Goal: Task Accomplishment & Management: Complete application form

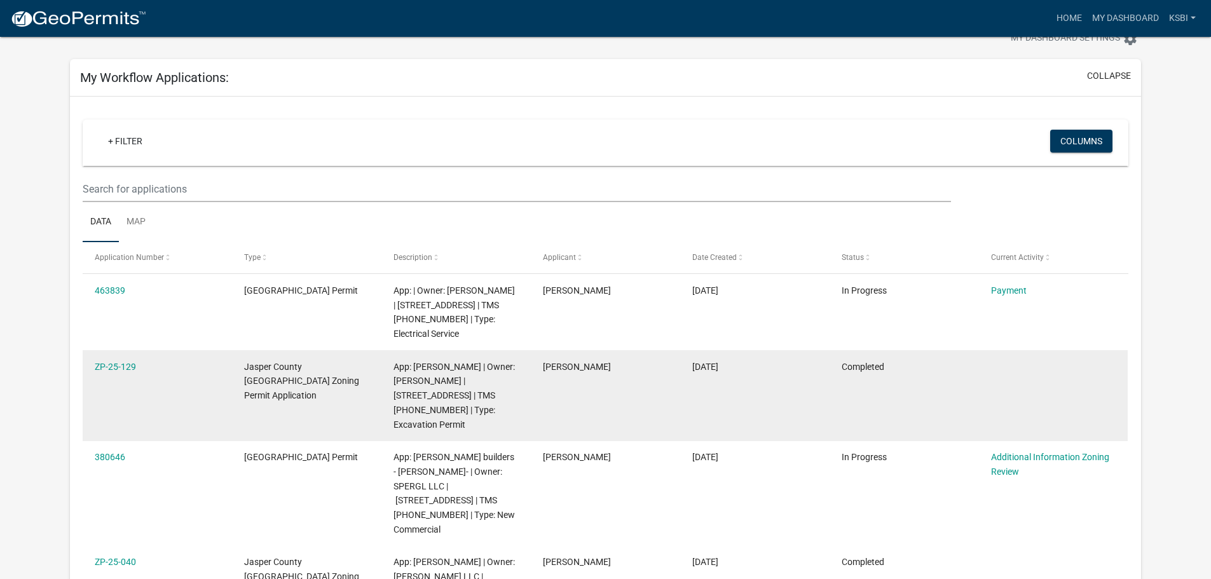
scroll to position [64, 0]
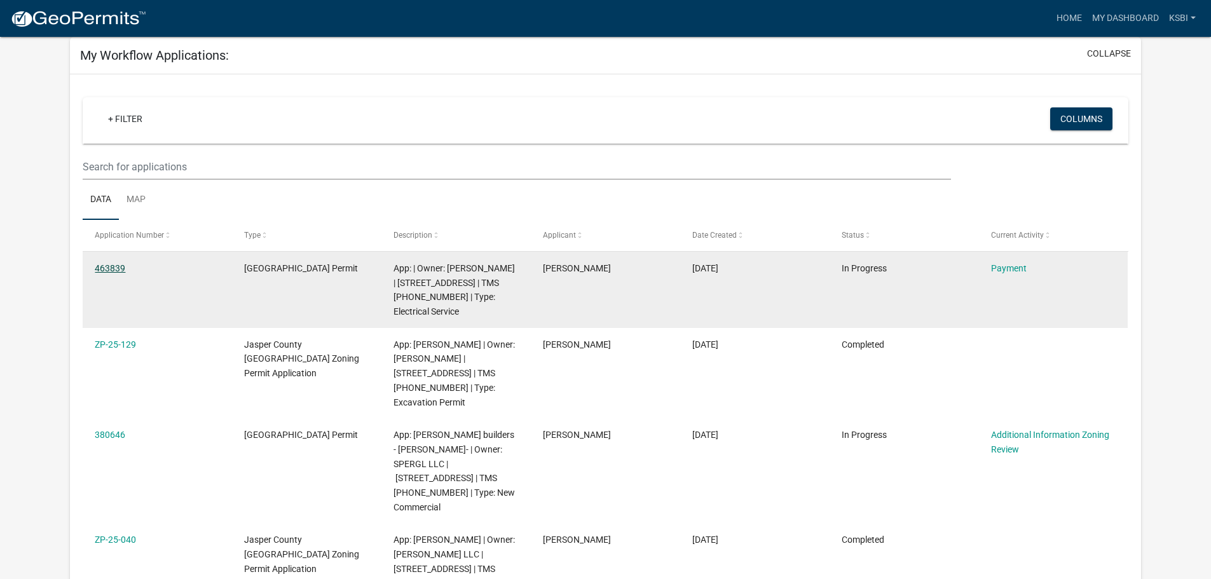
click at [109, 267] on link "463839" at bounding box center [110, 268] width 31 height 10
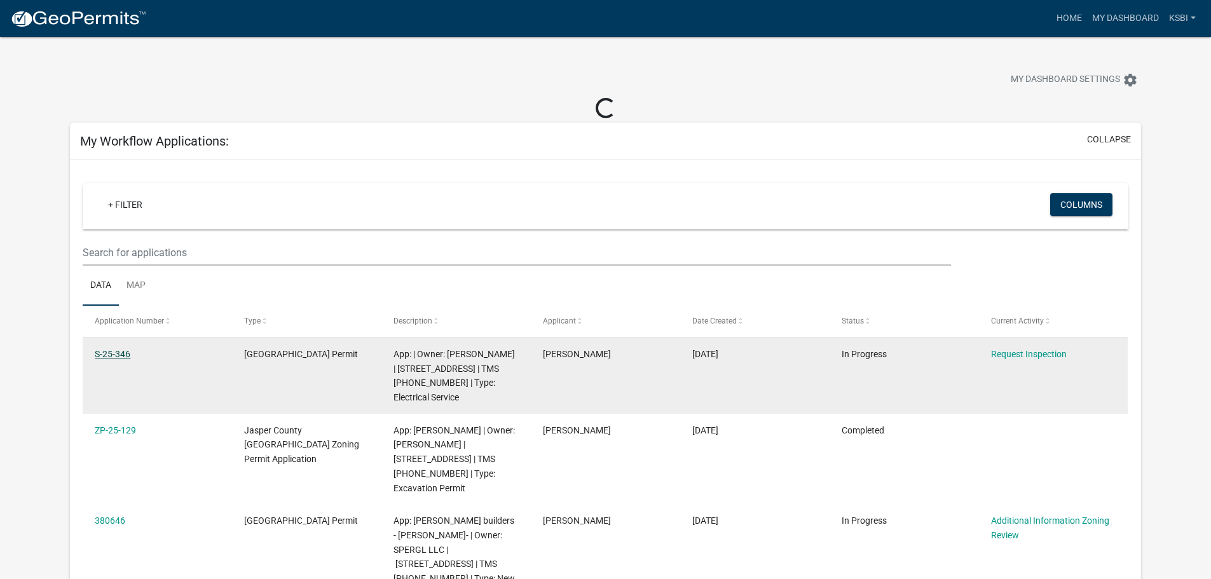
click at [112, 353] on link "S-25-346" at bounding box center [113, 354] width 36 height 10
click at [1026, 357] on link "Request Inspection" at bounding box center [1029, 354] width 76 height 10
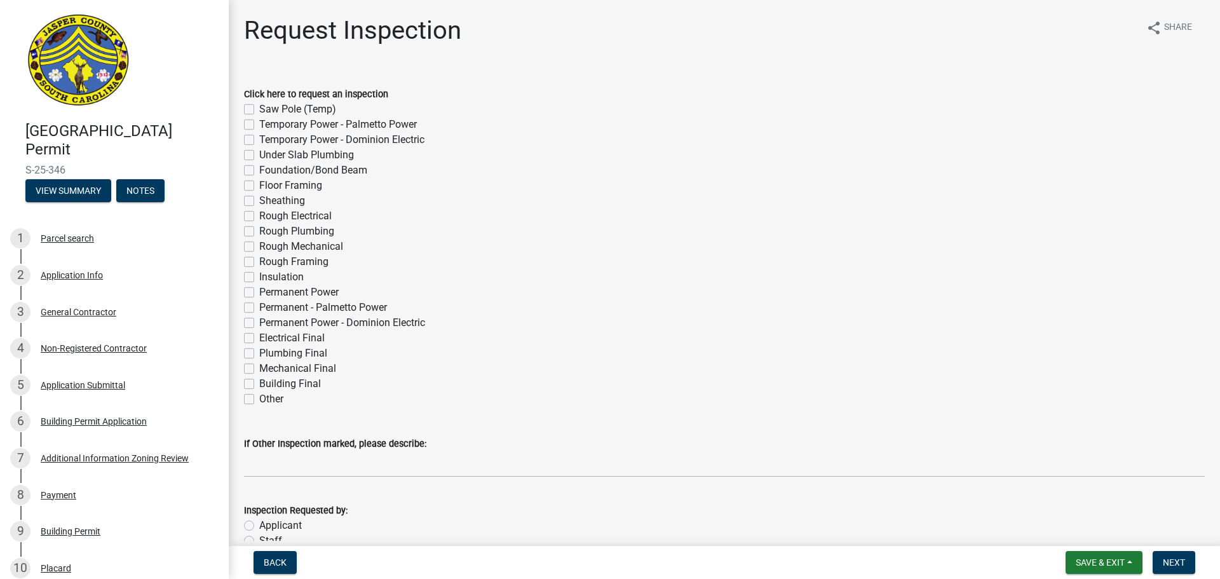
click at [259, 108] on label "Saw Pole (Temp)" at bounding box center [297, 109] width 77 height 15
click at [259, 108] on input "Saw Pole (Temp)" at bounding box center [263, 106] width 8 height 8
checkbox input "true"
checkbox input "false"
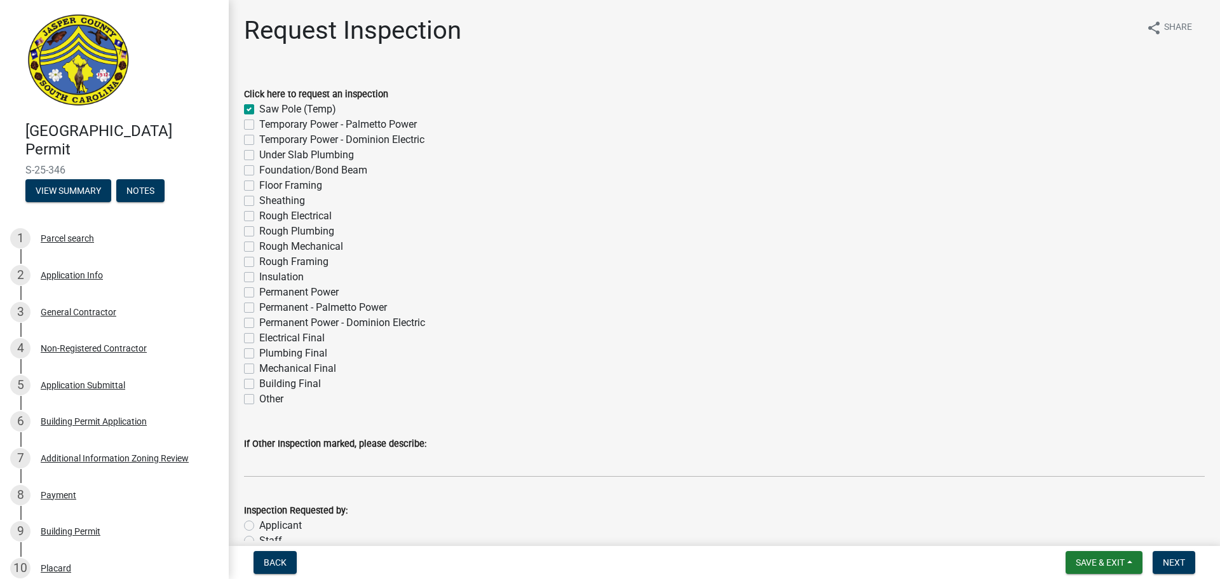
checkbox input "false"
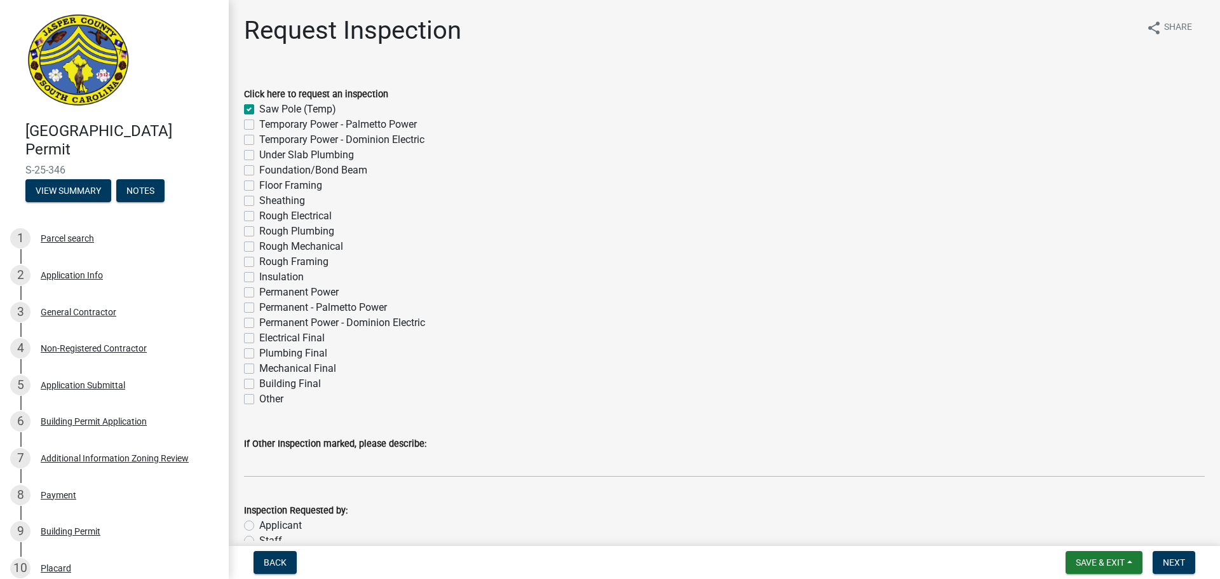
checkbox input "false"
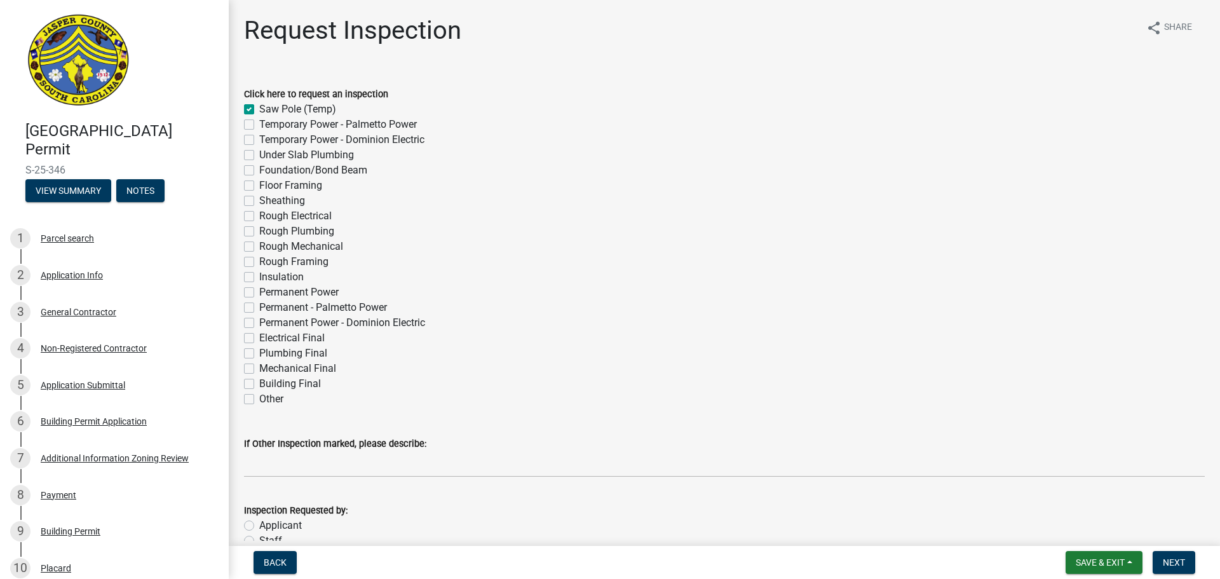
checkbox input "false"
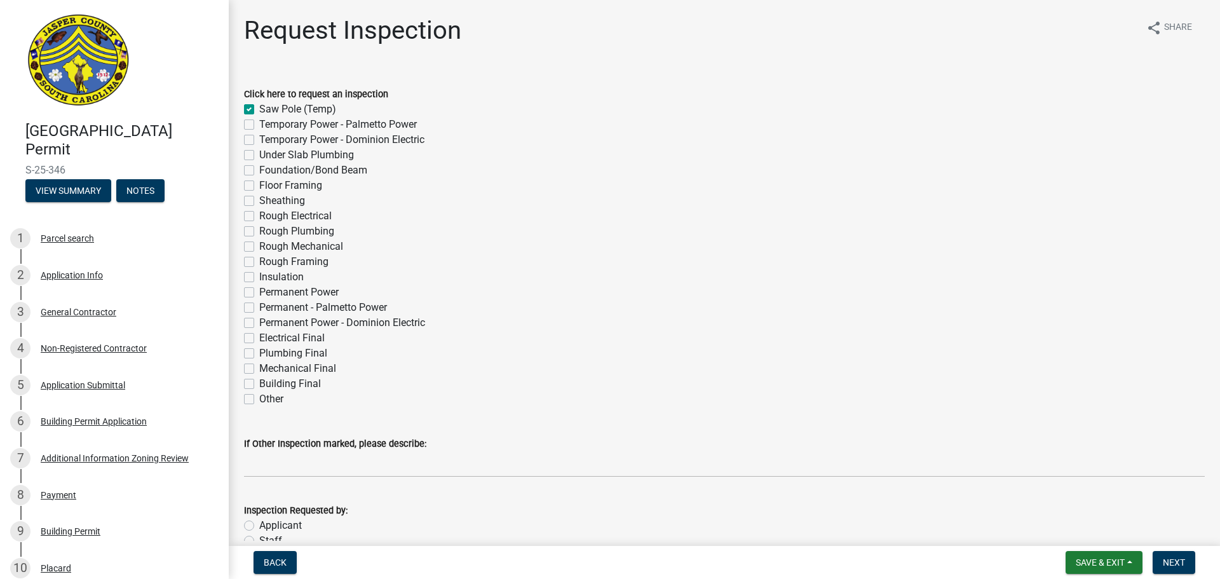
checkbox input "false"
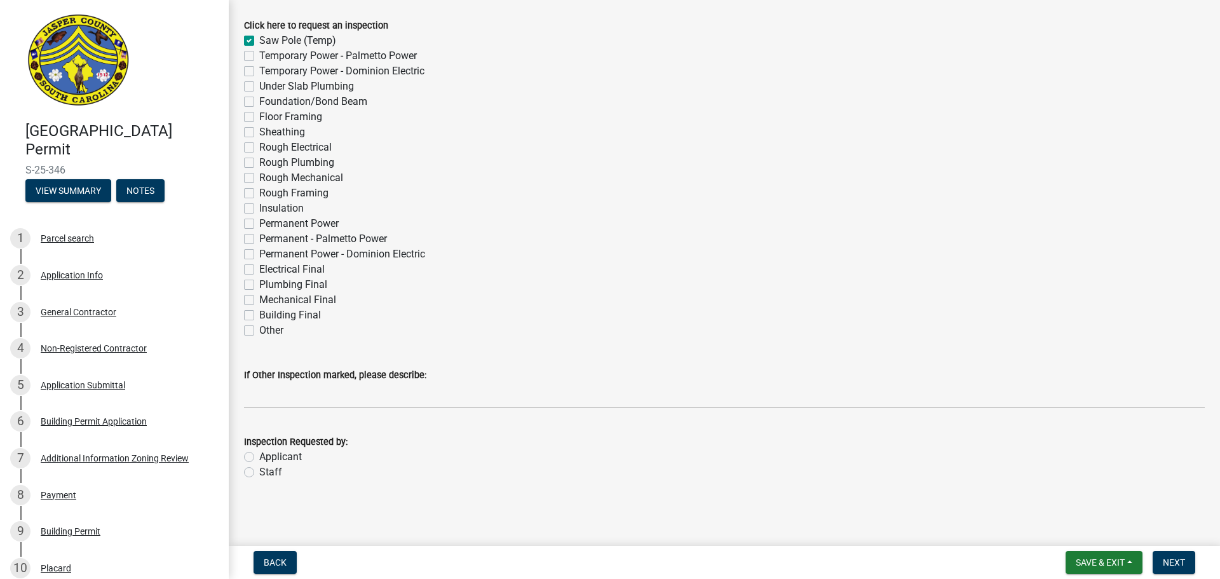
click at [259, 457] on label "Applicant" at bounding box center [280, 456] width 43 height 15
click at [259, 457] on input "Applicant" at bounding box center [263, 453] width 8 height 8
radio input "true"
click at [1183, 564] on span "Next" at bounding box center [1174, 562] width 22 height 10
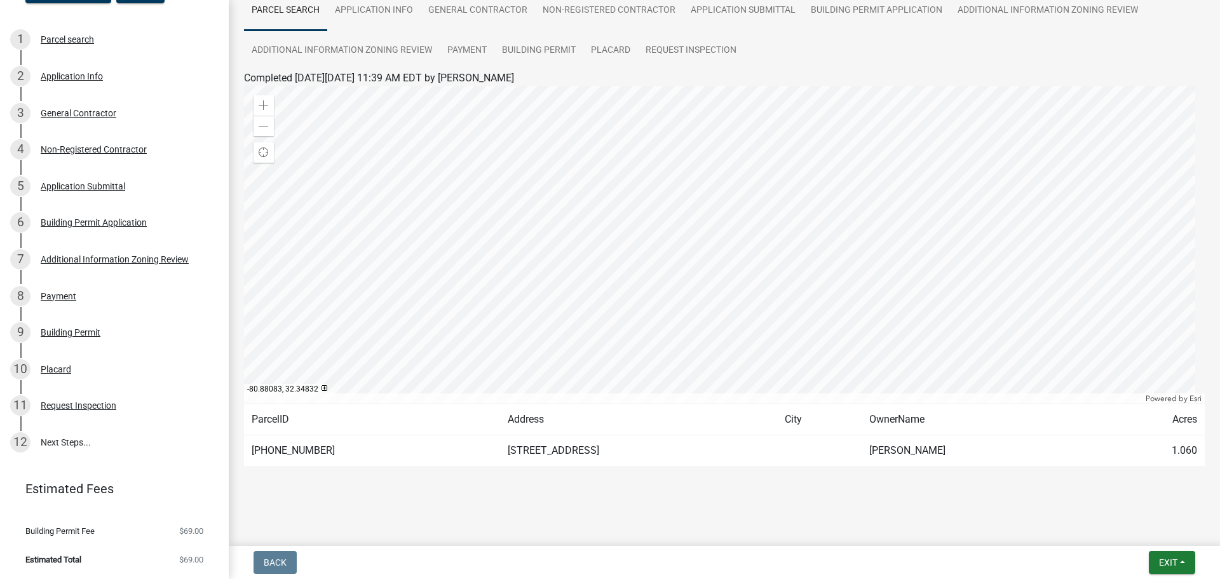
scroll to position [0, 0]
